Goal: Find specific page/section: Find specific page/section

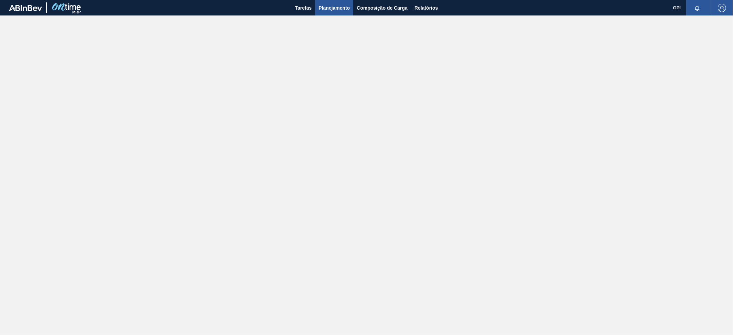
click at [334, 10] on span "Planejamento" at bounding box center [334, 8] width 31 height 8
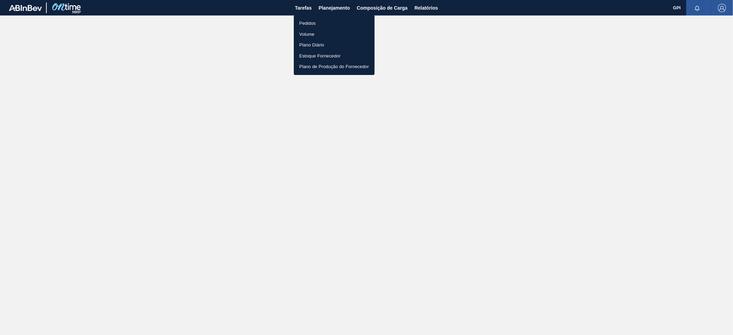
click at [319, 22] on li "Pedidos" at bounding box center [334, 23] width 81 height 11
